Goal: Task Accomplishment & Management: Use online tool/utility

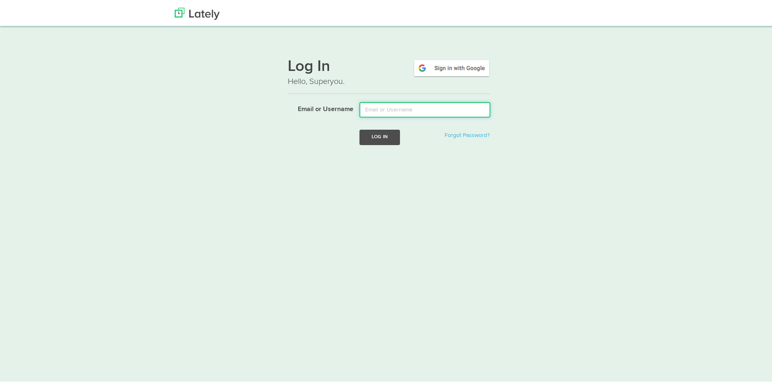
type input "[PERSON_NAME][EMAIL_ADDRESS][DOMAIN_NAME]"
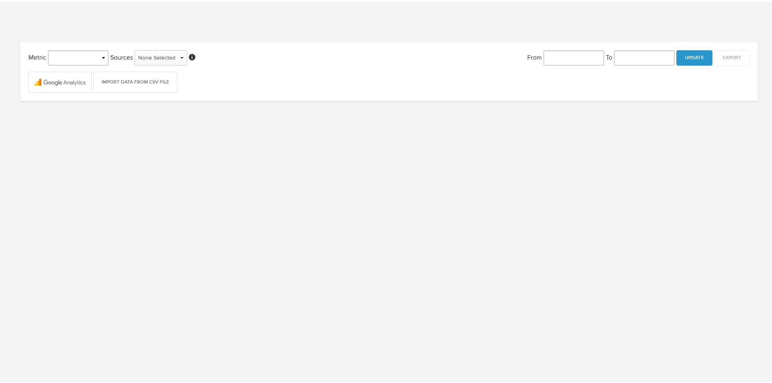
type input "Jul 14, 2025"
type input "Aug 13, 2025"
select select "object:143"
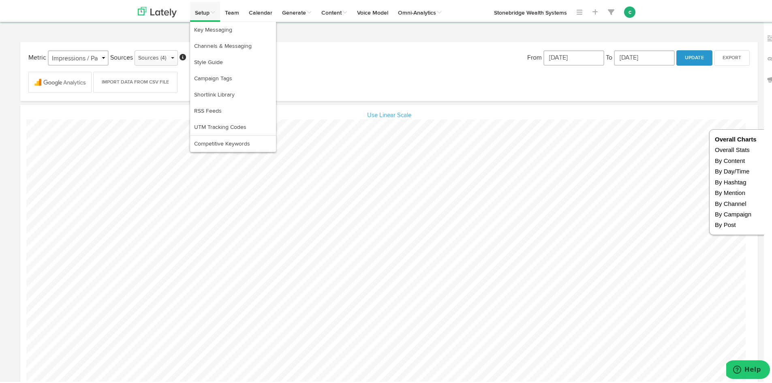
scroll to position [405218, 405130]
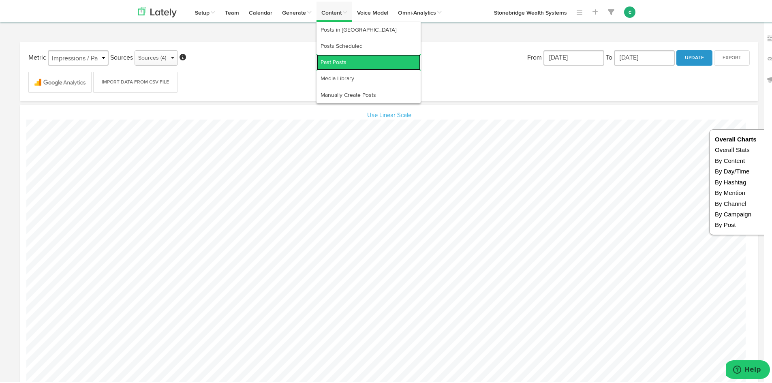
click at [333, 63] on link "Past Posts" at bounding box center [369, 61] width 104 height 16
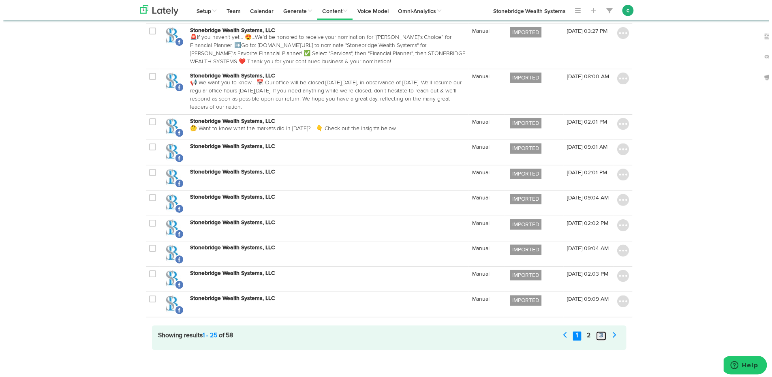
click at [598, 334] on link "3" at bounding box center [603, 338] width 10 height 9
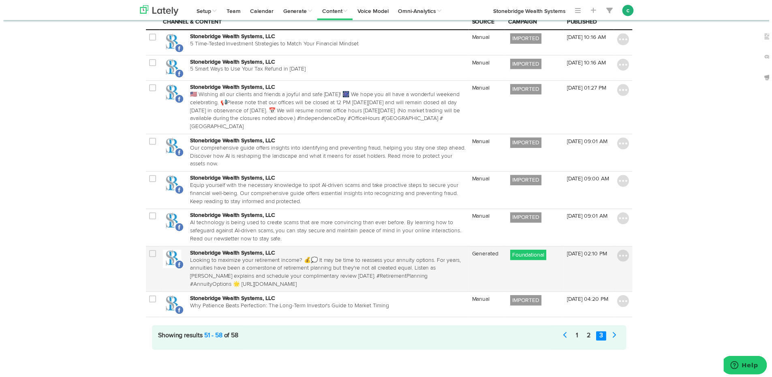
click at [262, 274] on p "Looking to maximize your retirement income? 💰💭 It may be time to reassess your …" at bounding box center [328, 274] width 278 height 32
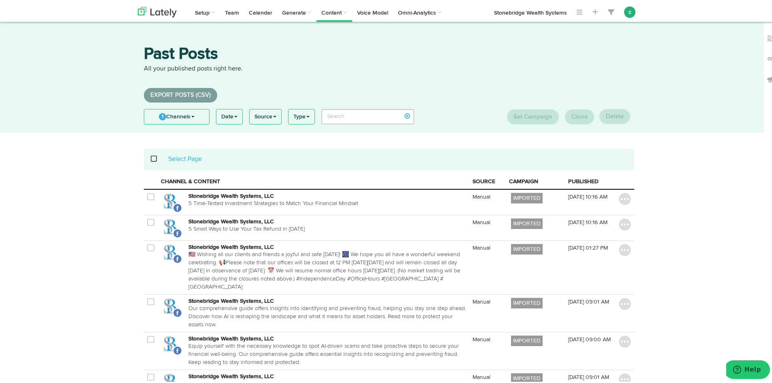
select select "2"
select select "10"
select select "PM"
